Goal: Task Accomplishment & Management: Manage account settings

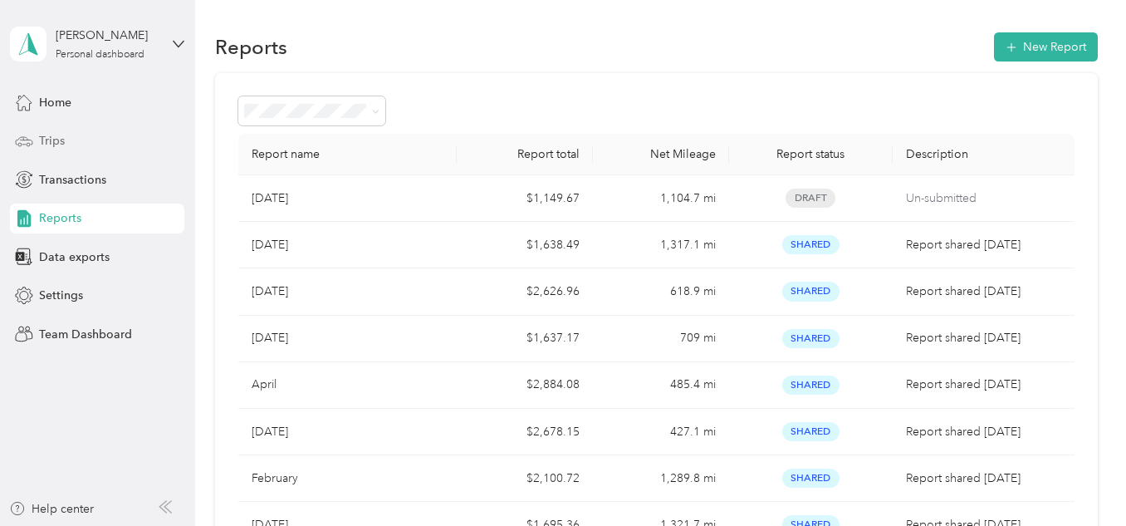
click at [66, 136] on div "Trips" at bounding box center [97, 141] width 174 height 30
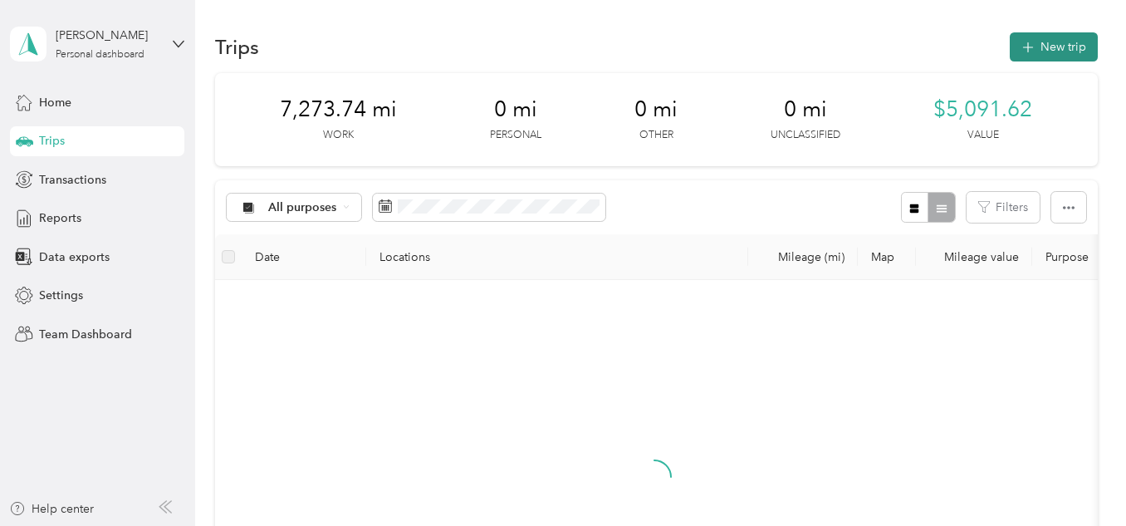
click at [1051, 42] on button "New trip" at bounding box center [1054, 46] width 88 height 29
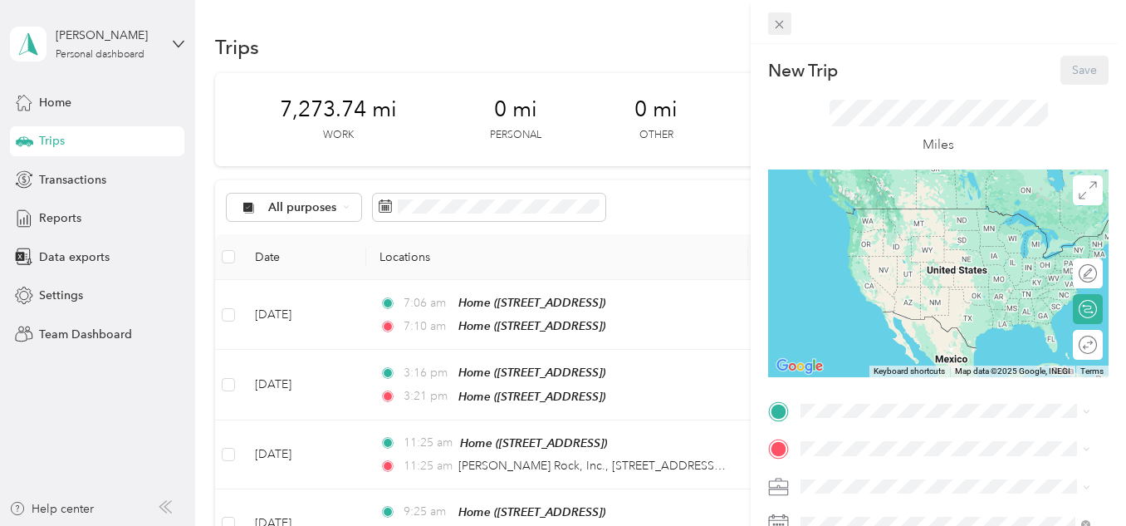
click at [780, 21] on icon at bounding box center [779, 24] width 14 height 14
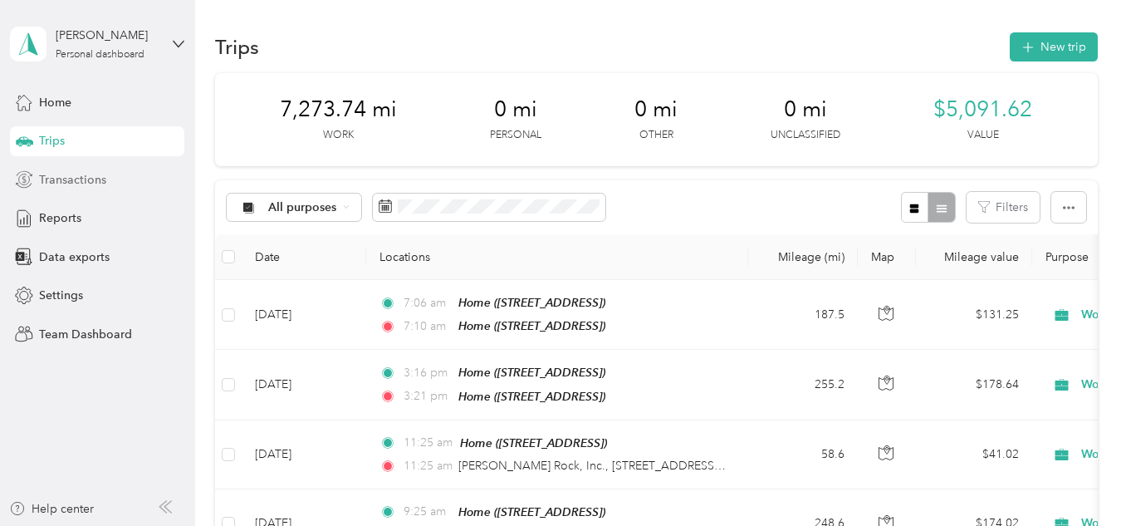
click at [76, 180] on span "Transactions" at bounding box center [72, 179] width 67 height 17
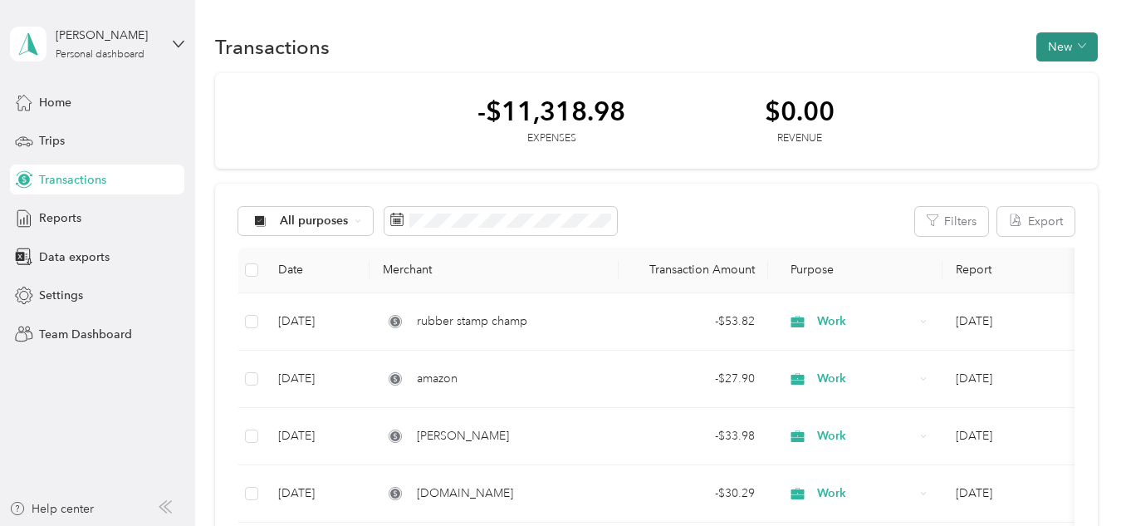
click at [1059, 38] on button "New" at bounding box center [1066, 46] width 61 height 29
click at [1064, 76] on span "Expense" at bounding box center [1058, 78] width 45 height 17
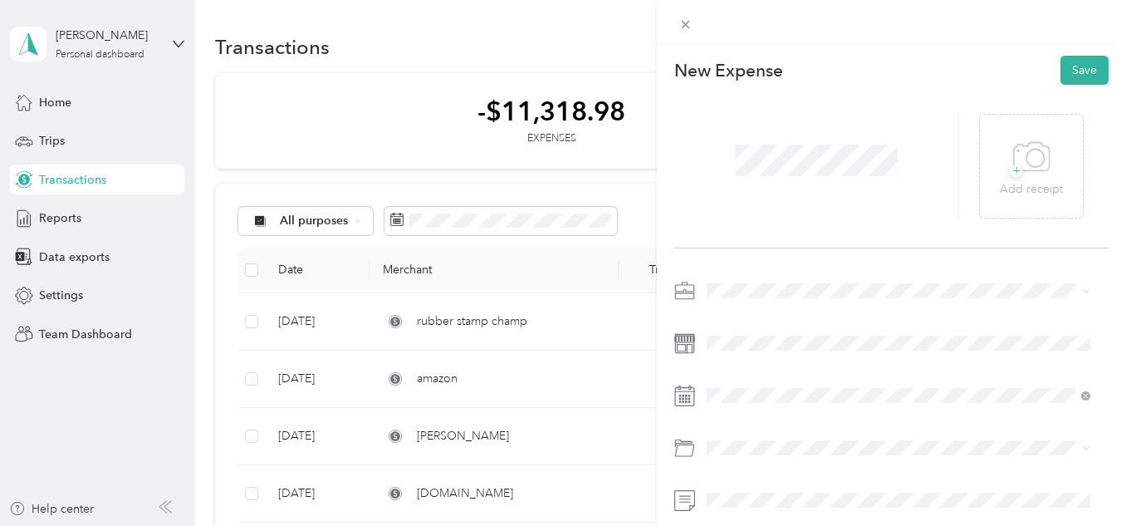
click at [766, 64] on li "Work" at bounding box center [898, 57] width 395 height 29
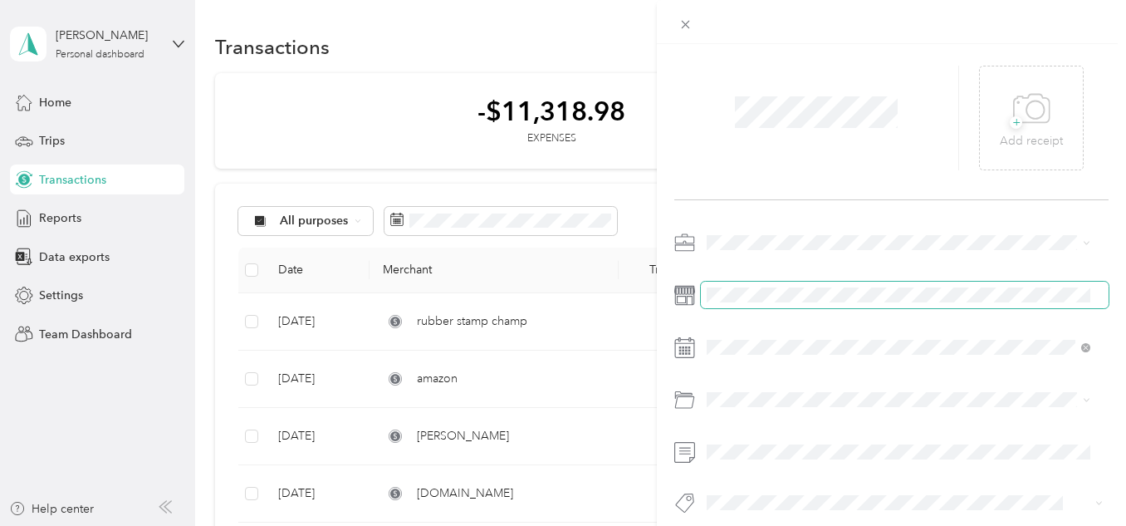
scroll to position [75, 0]
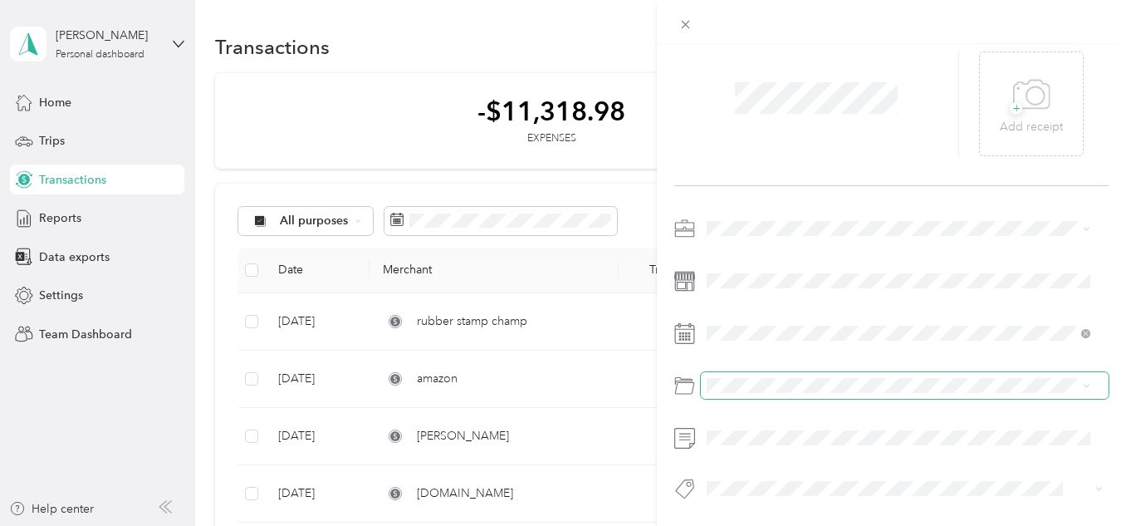
click at [786, 382] on span at bounding box center [905, 385] width 408 height 27
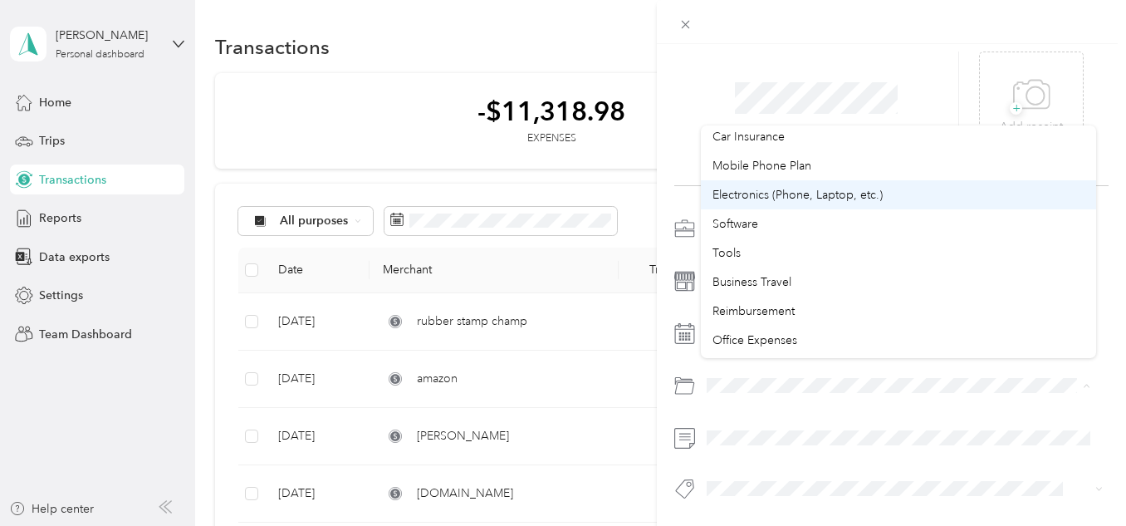
scroll to position [332, 0]
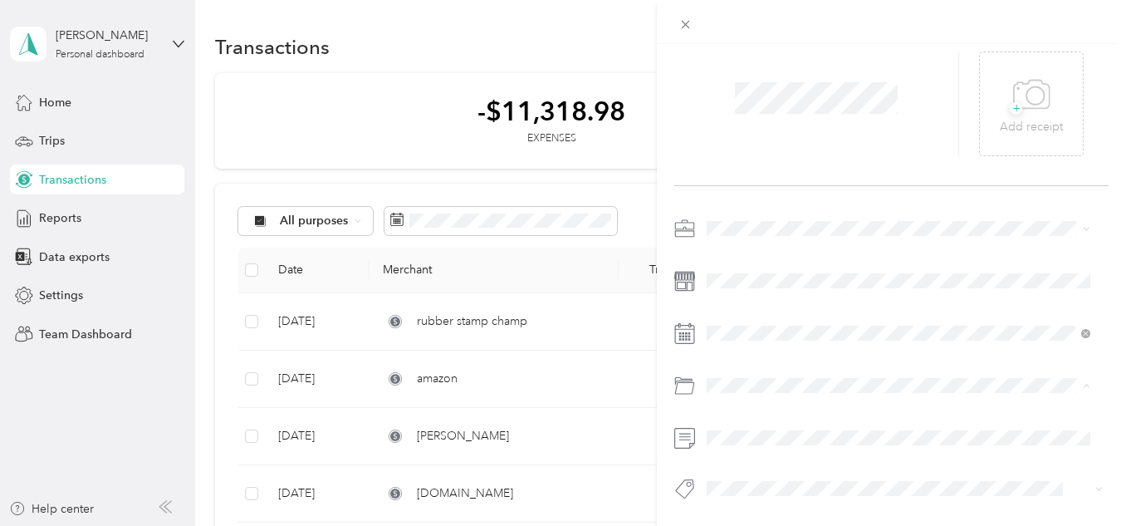
click at [849, 252] on div "Business Travel" at bounding box center [898, 252] width 372 height 17
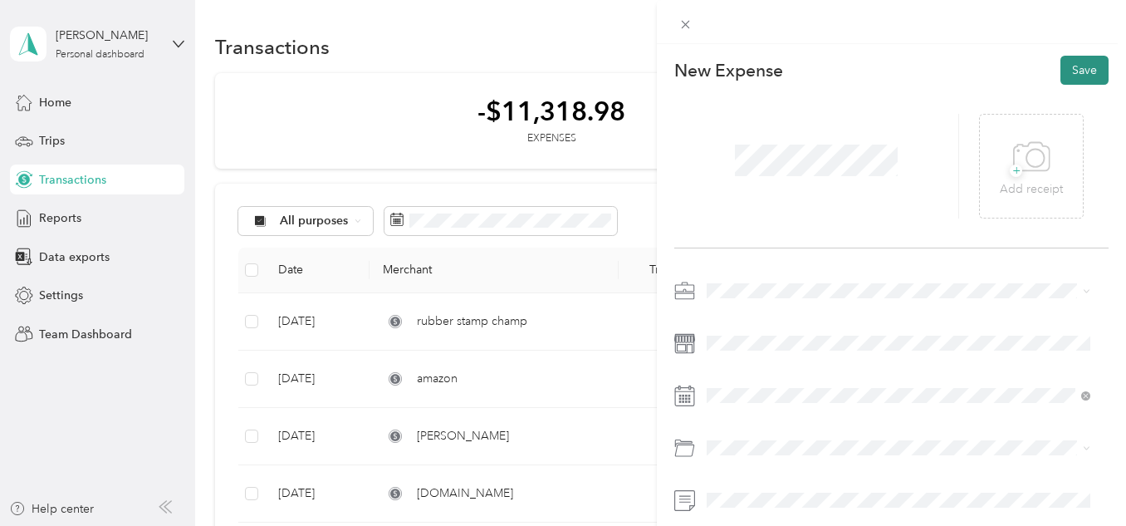
click at [1078, 60] on button "Save" at bounding box center [1084, 70] width 48 height 29
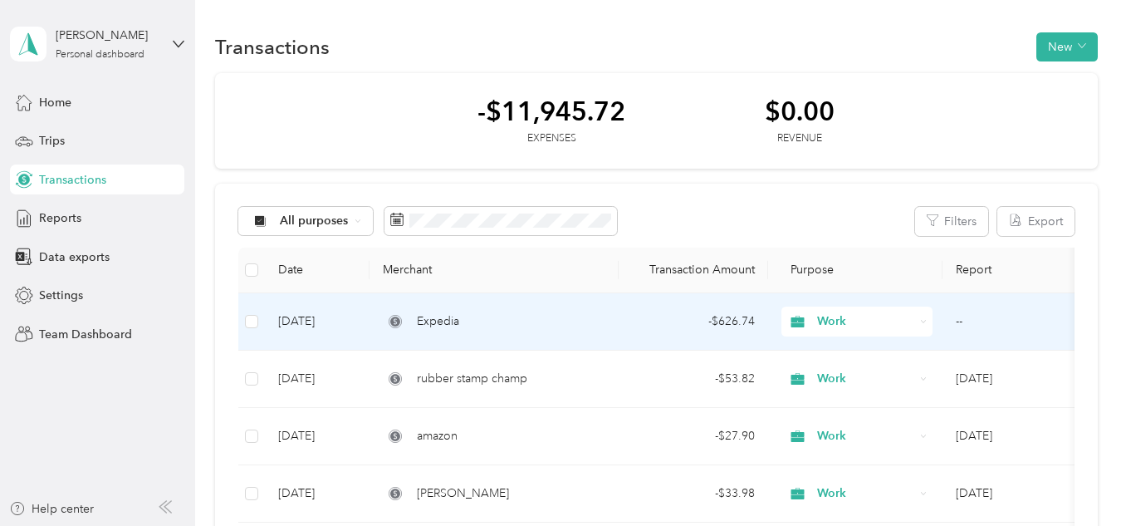
click at [477, 322] on div "Expedia" at bounding box center [494, 321] width 223 height 18
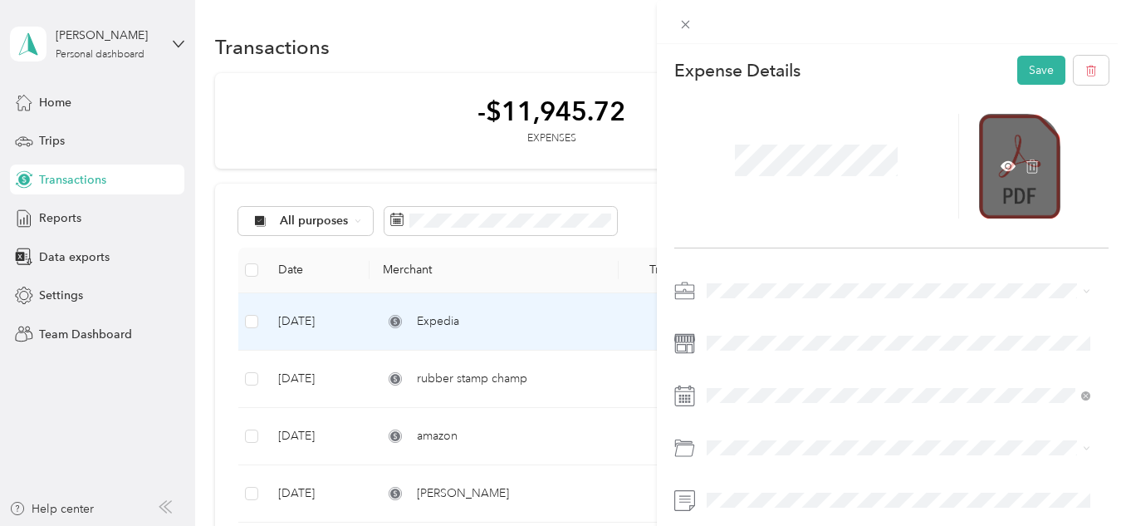
click at [1010, 134] on div at bounding box center [1019, 166] width 81 height 105
click at [1000, 164] on icon at bounding box center [1007, 166] width 15 height 15
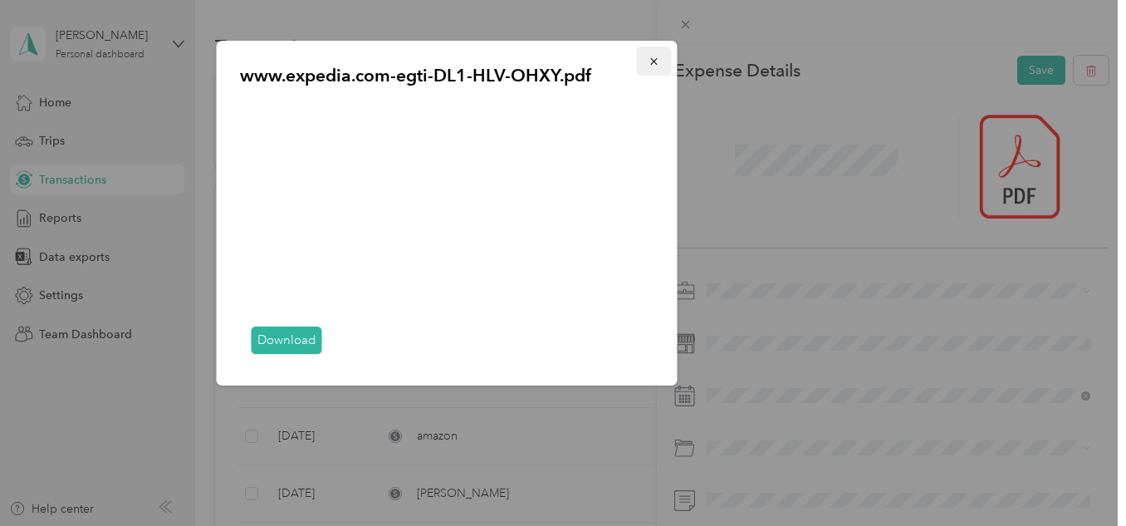
click at [660, 61] on button "button" at bounding box center [654, 60] width 35 height 29
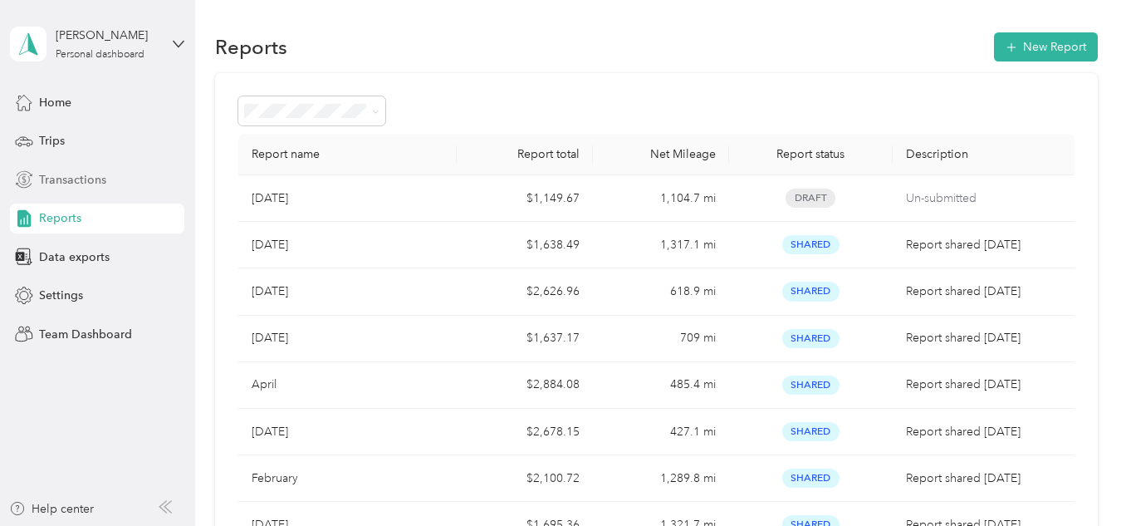
click at [97, 179] on span "Transactions" at bounding box center [72, 179] width 67 height 17
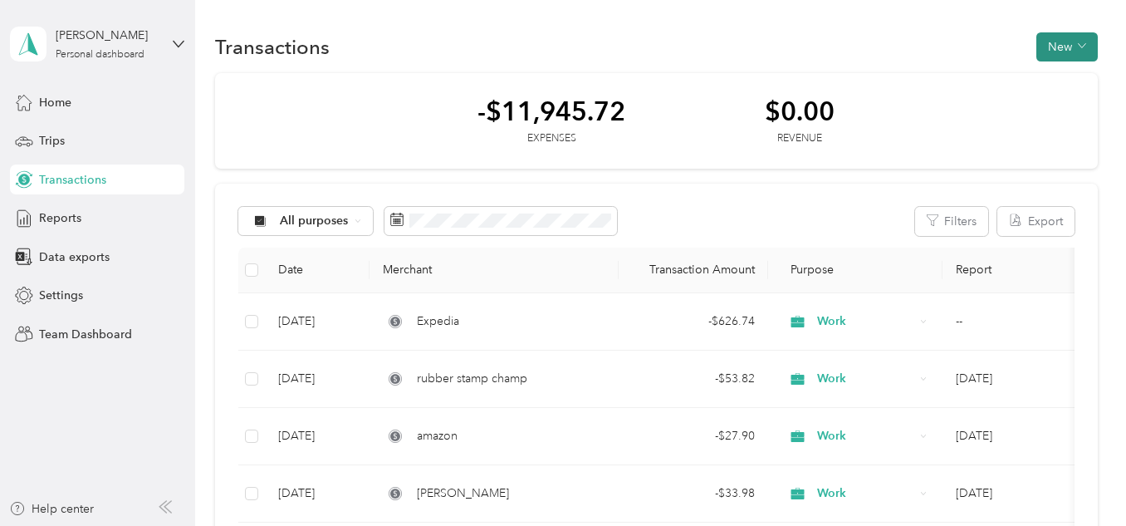
click at [1060, 43] on button "New" at bounding box center [1066, 46] width 61 height 29
click at [1060, 73] on span "Expense" at bounding box center [1058, 78] width 45 height 17
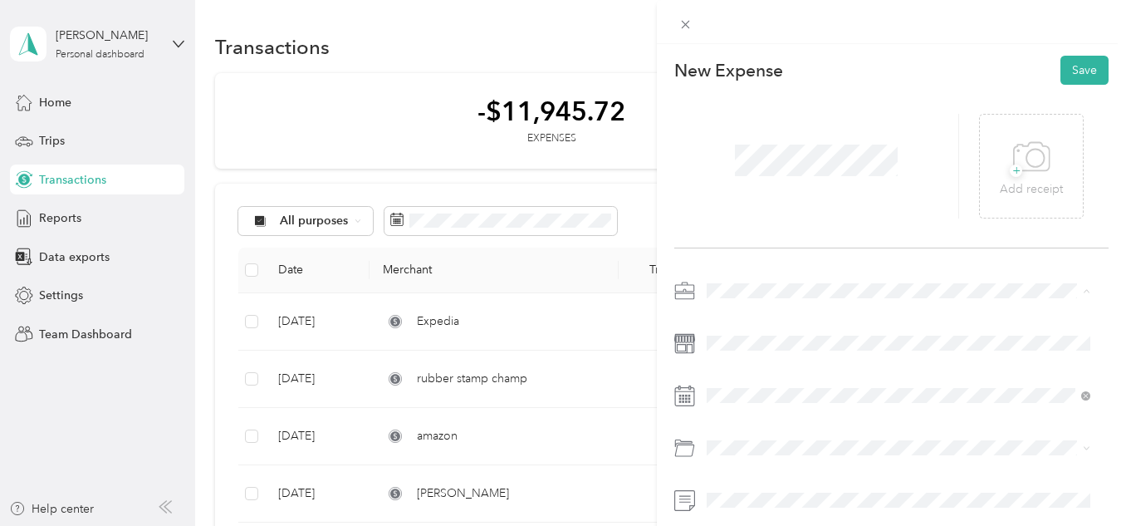
click at [755, 59] on div "Work" at bounding box center [898, 57] width 372 height 17
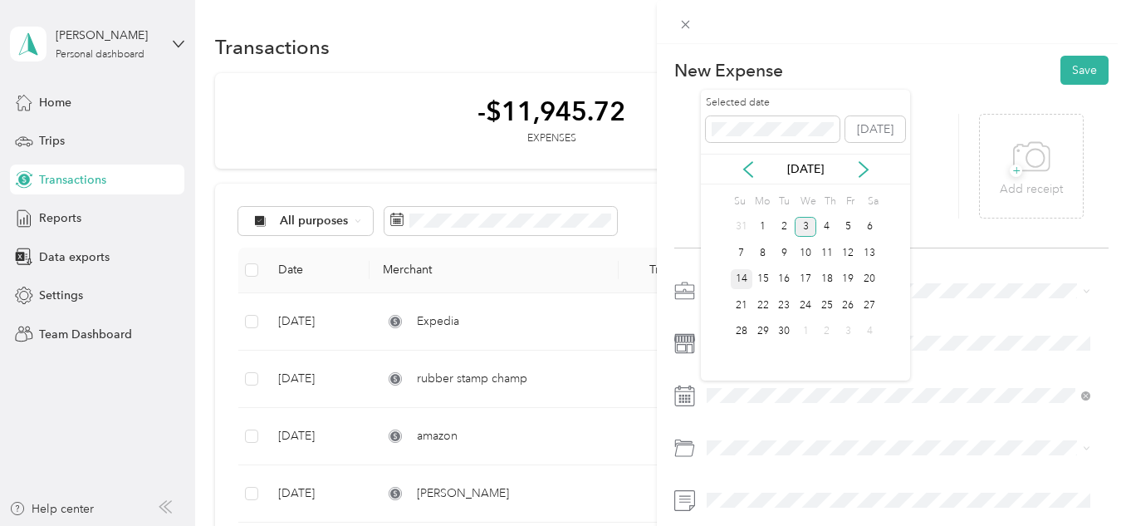
click at [741, 276] on div "14" at bounding box center [742, 279] width 22 height 21
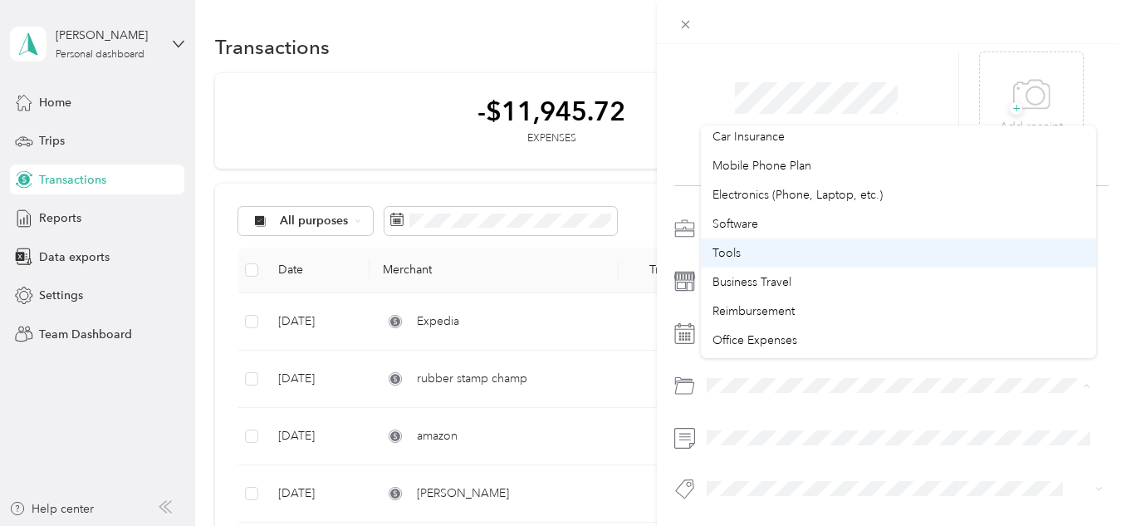
scroll to position [332, 0]
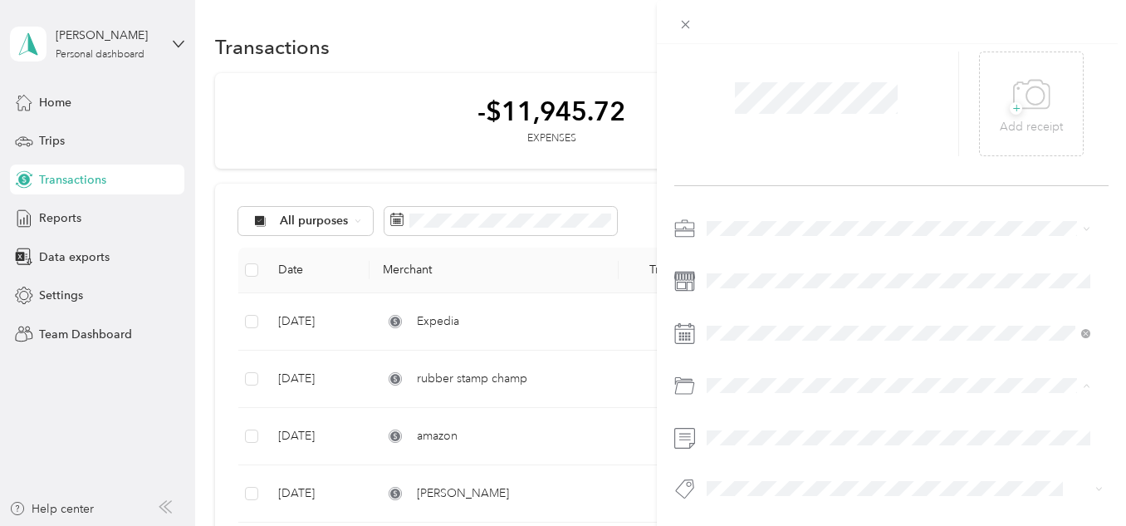
click at [848, 251] on div "Business Travel" at bounding box center [898, 252] width 372 height 17
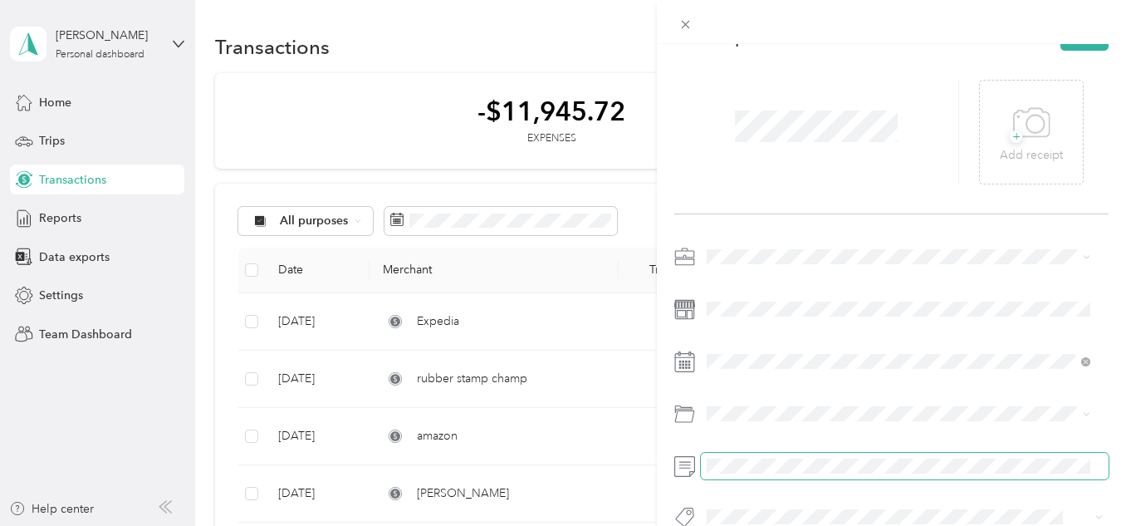
scroll to position [0, 0]
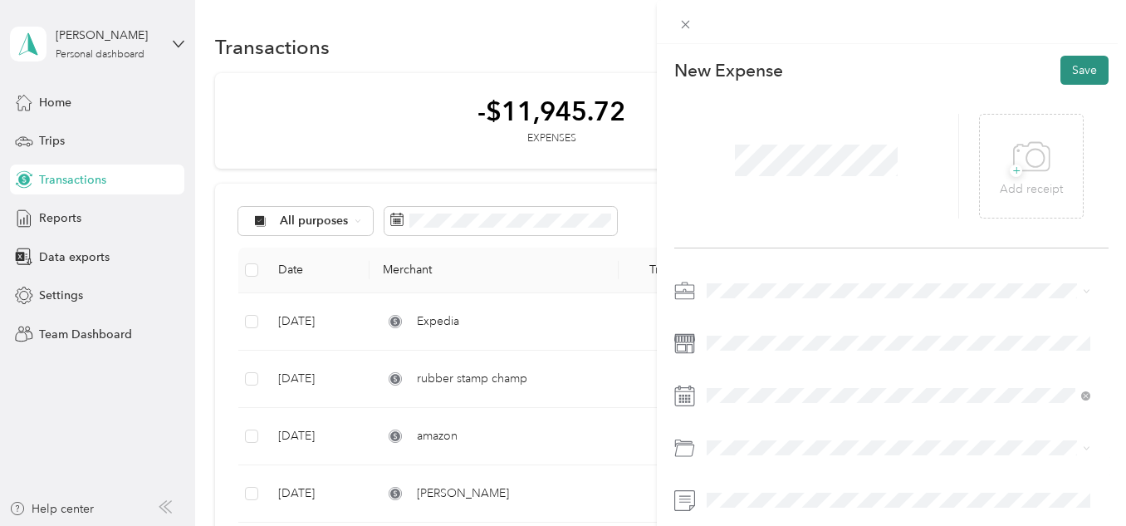
click at [1070, 69] on button "Save" at bounding box center [1084, 70] width 48 height 29
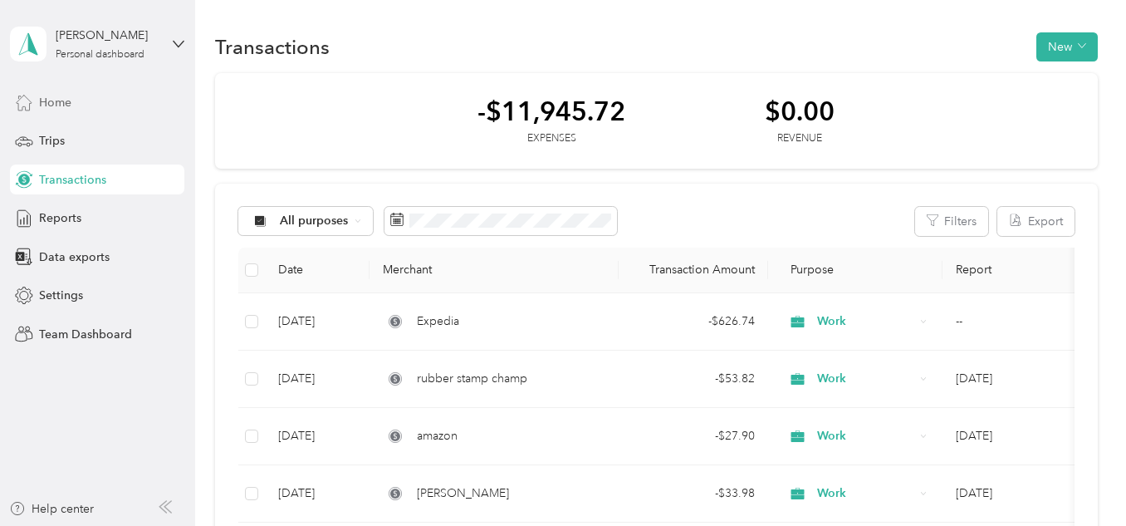
click at [91, 103] on div "Home" at bounding box center [97, 102] width 174 height 30
